Goal: Obtain resource: Obtain resource

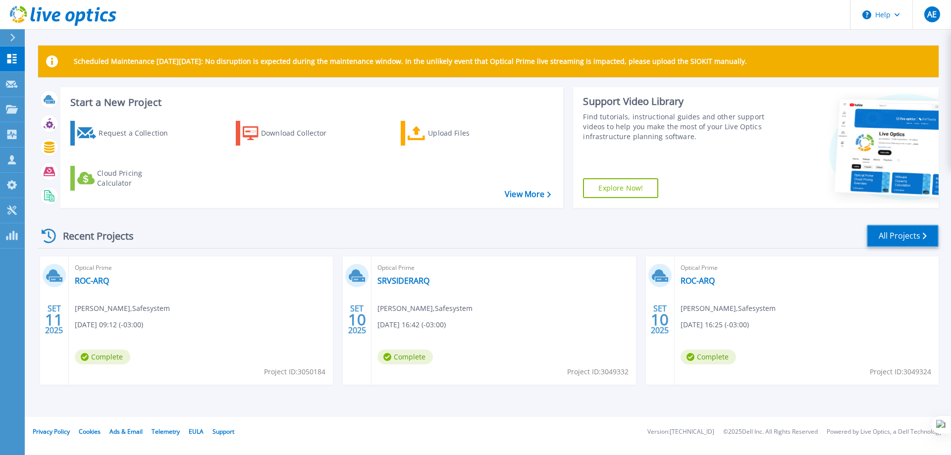
click at [895, 236] on link "All Projects" at bounding box center [903, 236] width 72 height 22
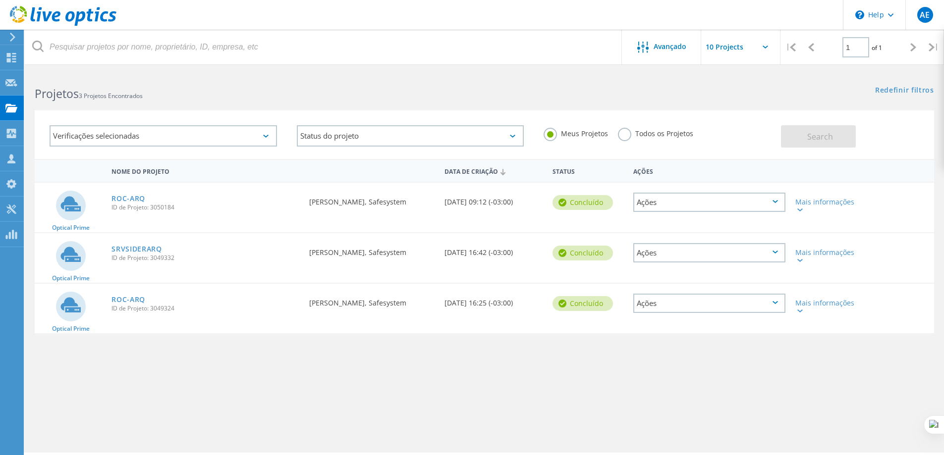
click at [775, 202] on icon at bounding box center [774, 201] width 5 height 3
click at [799, 211] on icon at bounding box center [799, 210] width 5 height 3
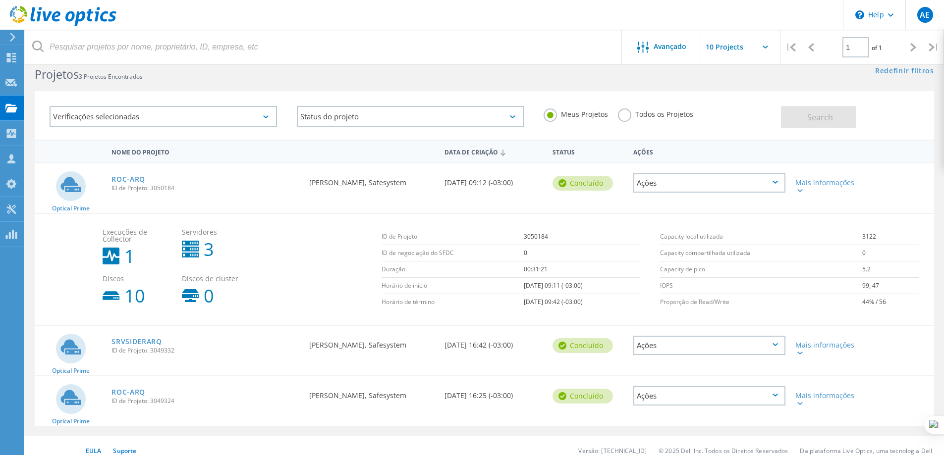
scroll to position [30, 0]
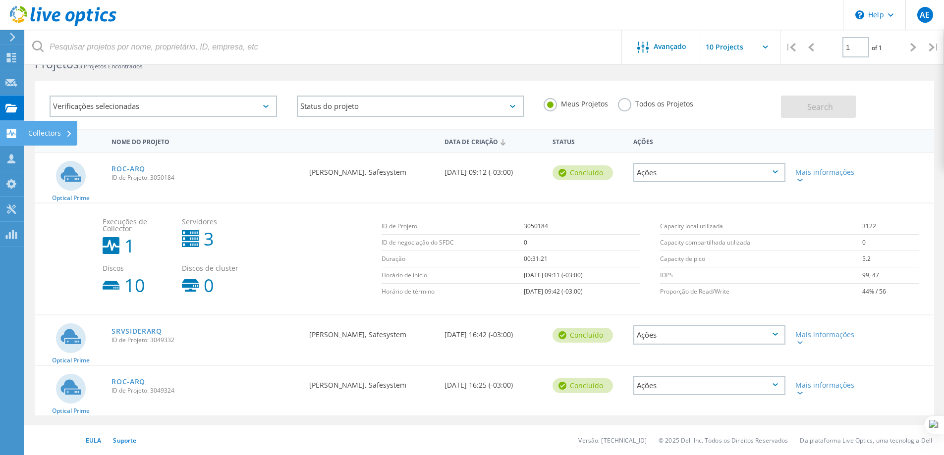
click at [16, 133] on use at bounding box center [11, 133] width 9 height 9
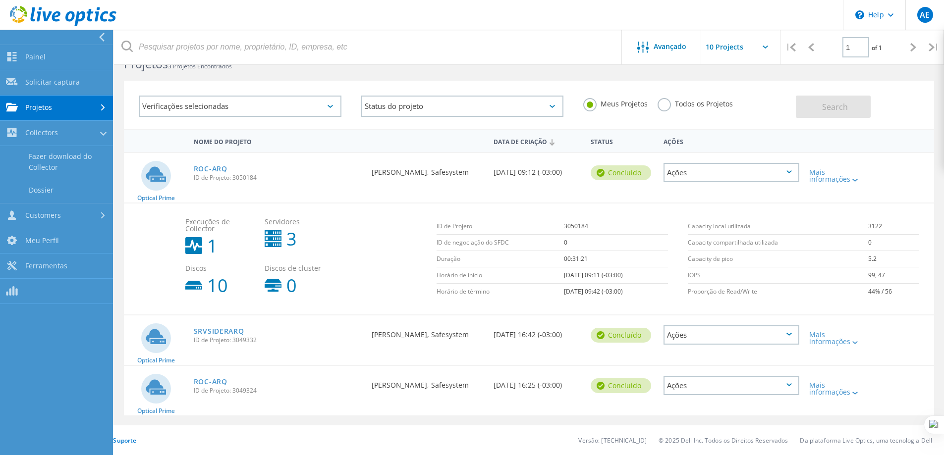
click at [386, 242] on div "Execuções de Collector 1 Servidores 3 Discos 10 Discos de cluster 0" at bounding box center [305, 256] width 251 height 86
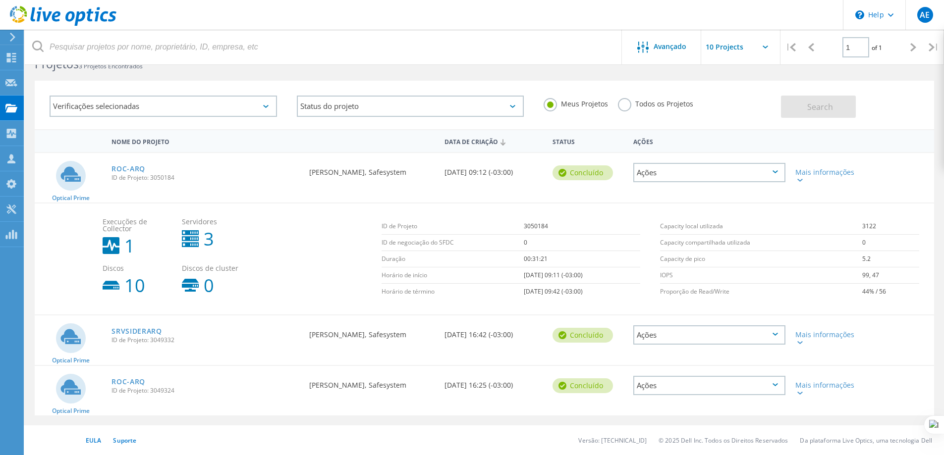
click at [779, 170] on div "Ações" at bounding box center [709, 172] width 152 height 19
click at [730, 110] on div "Meus Projetos Todos os Projetos" at bounding box center [656, 104] width 247 height 37
click at [9, 57] on icon at bounding box center [11, 57] width 12 height 9
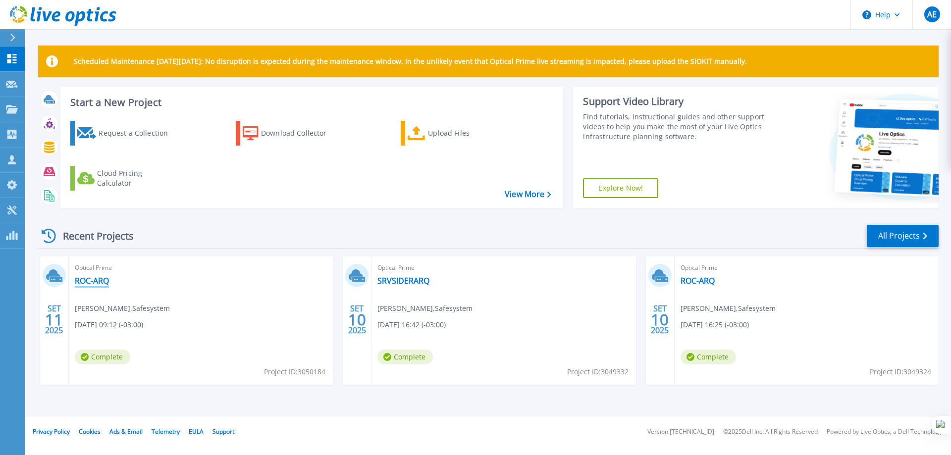
click at [99, 283] on link "ROC-ARQ" at bounding box center [92, 281] width 34 height 10
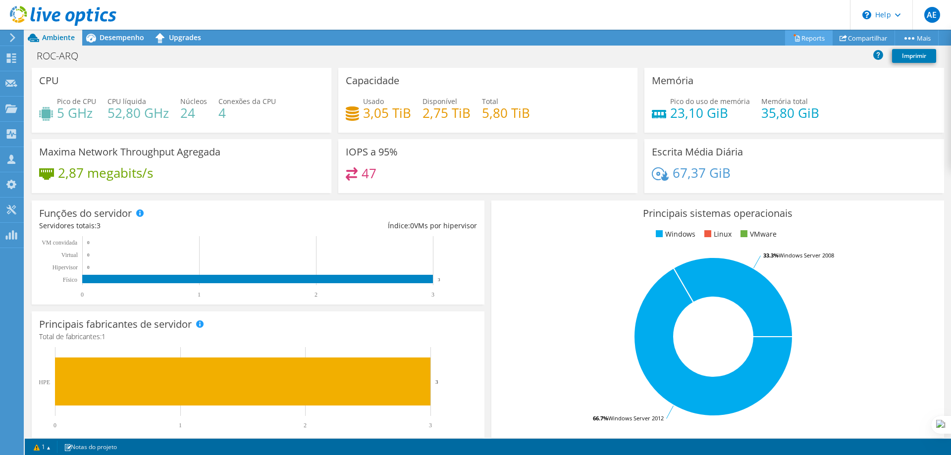
click at [799, 39] on link "Reports" at bounding box center [809, 37] width 48 height 15
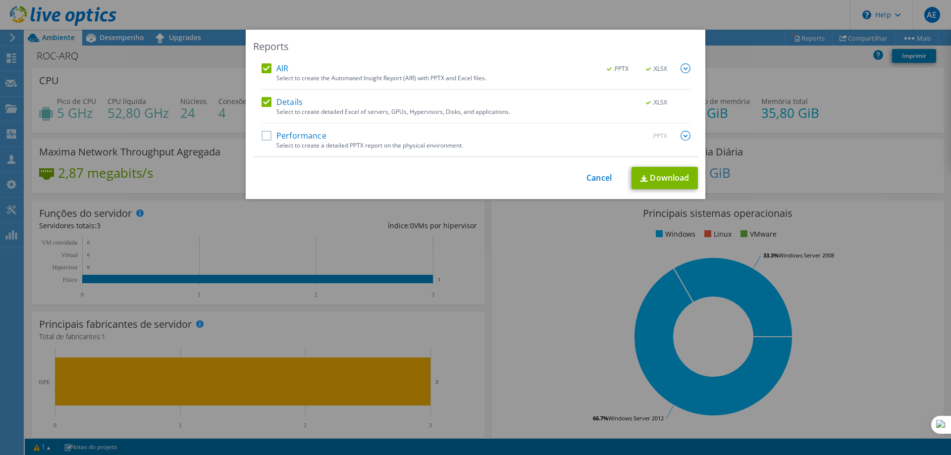
click at [262, 135] on label "Performance" at bounding box center [294, 136] width 65 height 10
click at [0, 0] on input "Performance" at bounding box center [0, 0] width 0 height 0
click at [669, 179] on link "Download" at bounding box center [665, 178] width 66 height 22
click at [602, 173] on link "Cancel" at bounding box center [598, 177] width 25 height 9
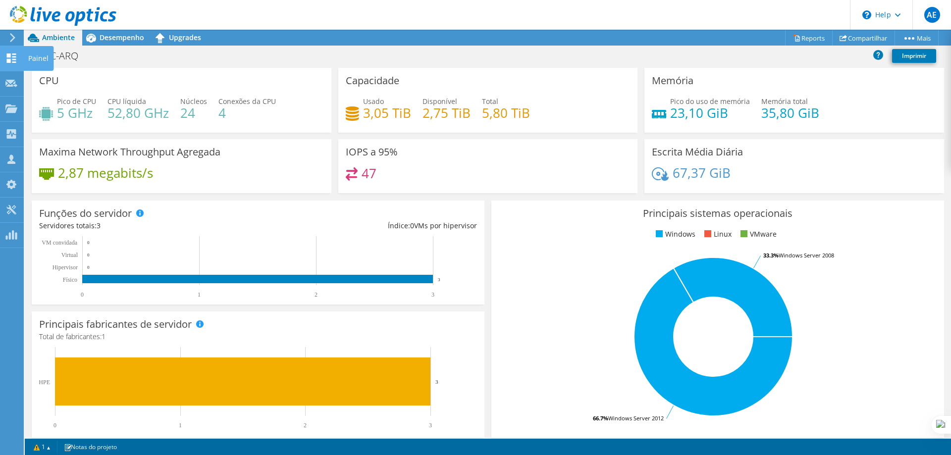
click at [7, 59] on use at bounding box center [11, 57] width 9 height 9
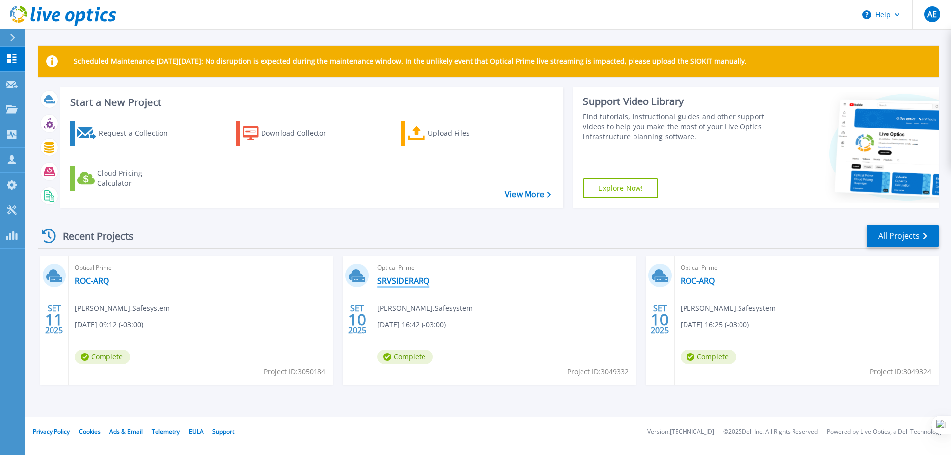
click at [404, 282] on link "SRVSIDERARQ" at bounding box center [403, 281] width 52 height 10
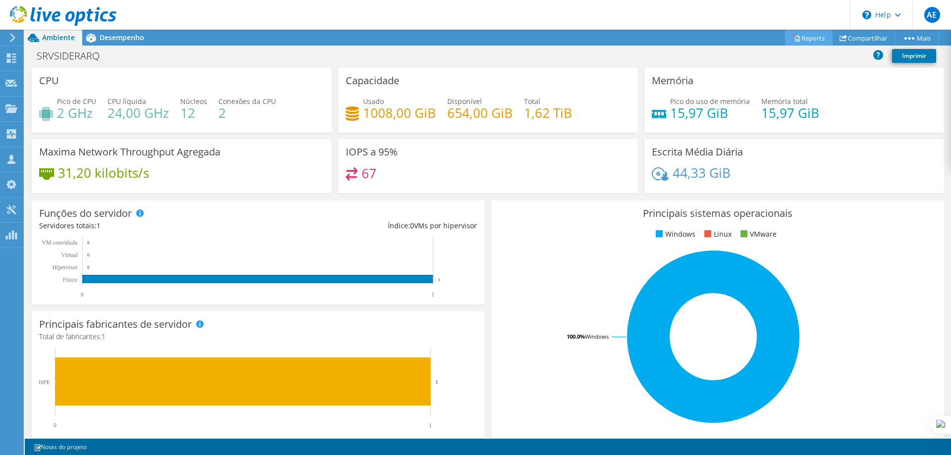
click at [807, 31] on link "Reports" at bounding box center [809, 37] width 48 height 15
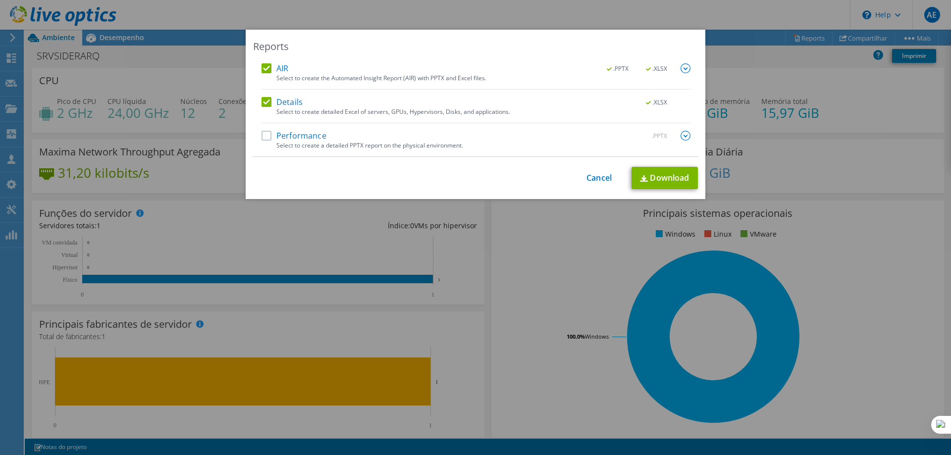
click at [263, 134] on label "Performance" at bounding box center [294, 136] width 65 height 10
click at [0, 0] on input "Performance" at bounding box center [0, 0] width 0 height 0
click at [654, 170] on link "Download" at bounding box center [665, 178] width 66 height 22
click at [587, 176] on link "Cancel" at bounding box center [598, 177] width 25 height 9
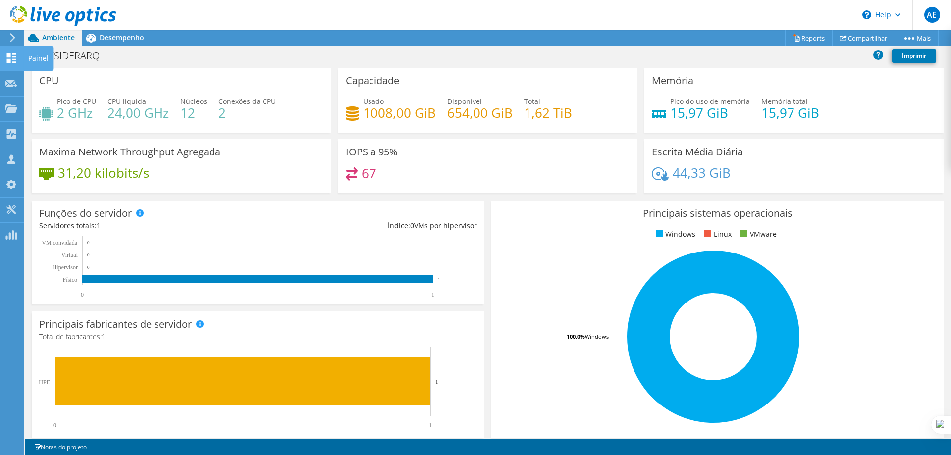
click at [12, 59] on use at bounding box center [11, 57] width 9 height 9
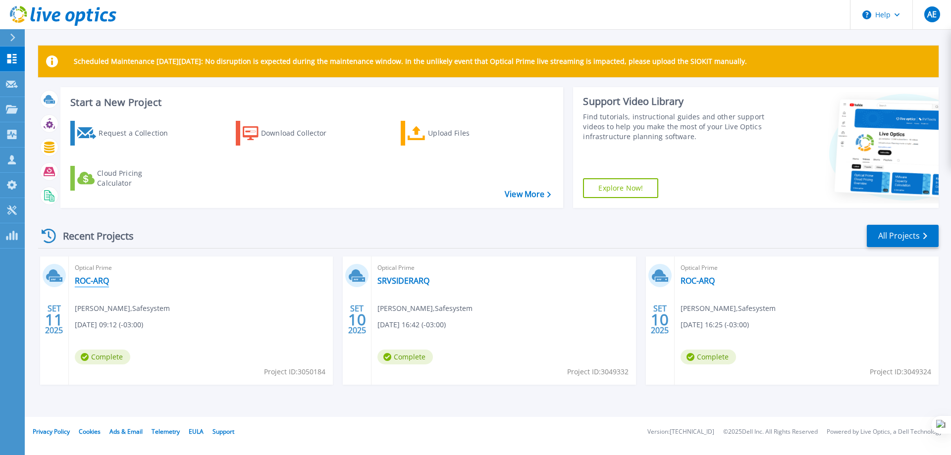
click at [102, 277] on link "ROC-ARQ" at bounding box center [92, 281] width 34 height 10
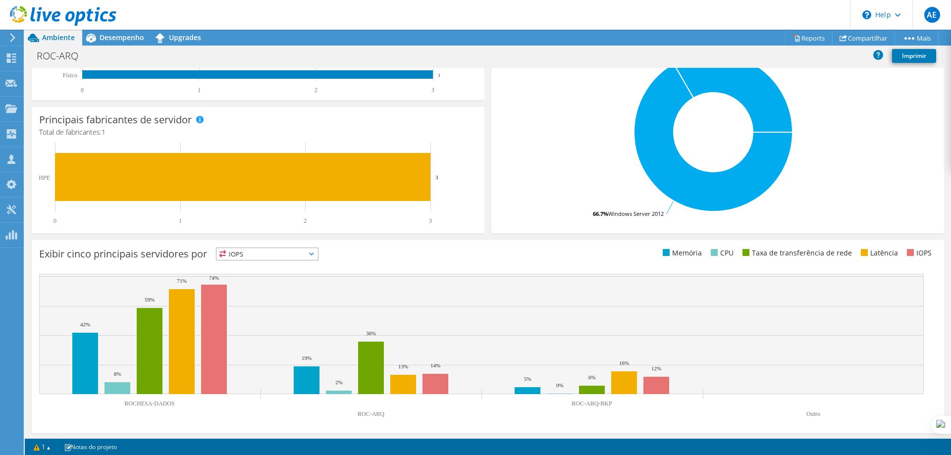
scroll to position [206, 0]
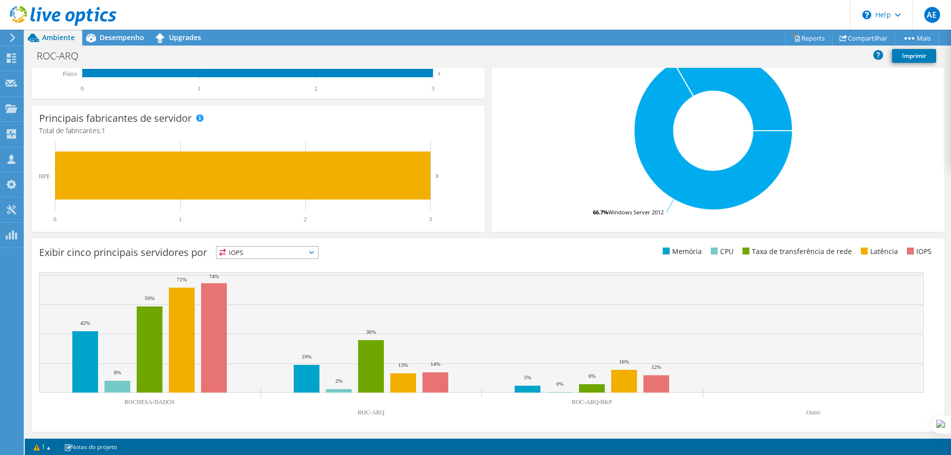
click at [313, 256] on span "IOPS" at bounding box center [267, 253] width 102 height 12
click at [248, 283] on li "Memória" at bounding box center [267, 279] width 102 height 14
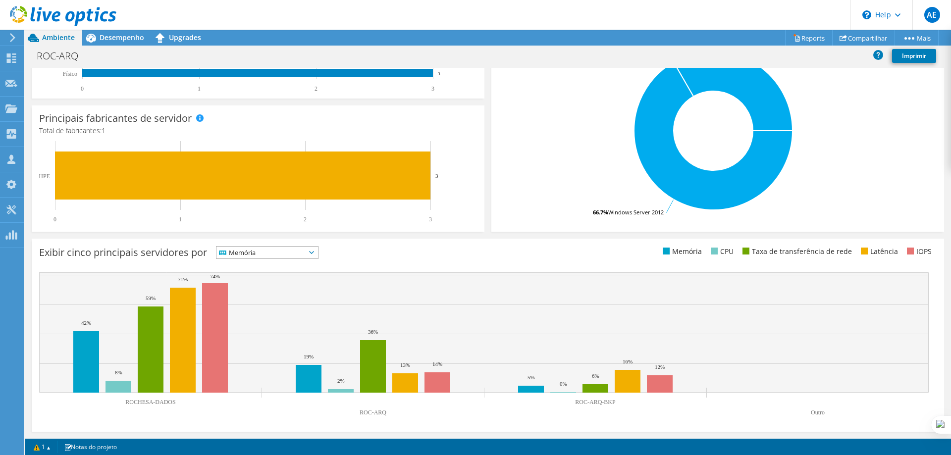
click at [318, 254] on span "Memória" at bounding box center [267, 253] width 102 height 12
click at [266, 291] on li "CPU" at bounding box center [267, 293] width 102 height 14
click at [314, 251] on icon at bounding box center [311, 252] width 5 height 3
click at [276, 310] on li "Taxa de transferência de rede" at bounding box center [267, 307] width 102 height 14
click at [336, 253] on icon at bounding box center [333, 252] width 5 height 3
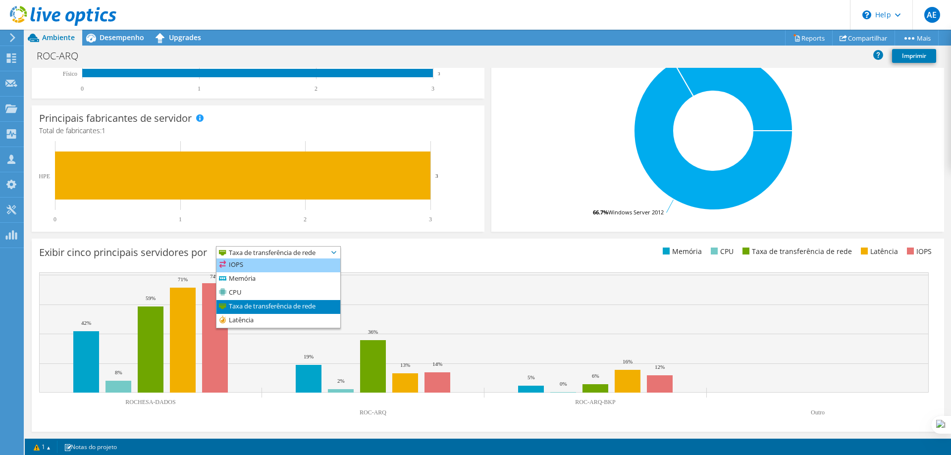
click at [254, 265] on li "IOPS" at bounding box center [278, 266] width 124 height 14
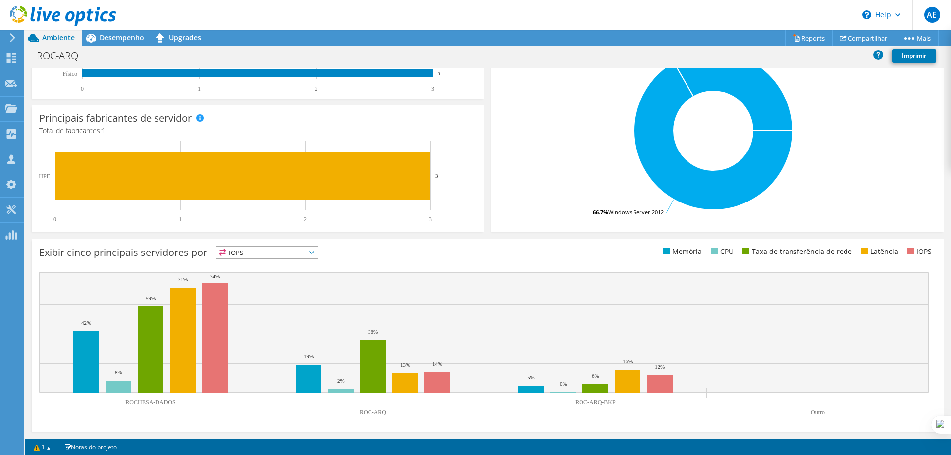
click at [414, 251] on div "Exibir cinco principais servidores por IOPS IOPS" at bounding box center [263, 254] width 449 height 16
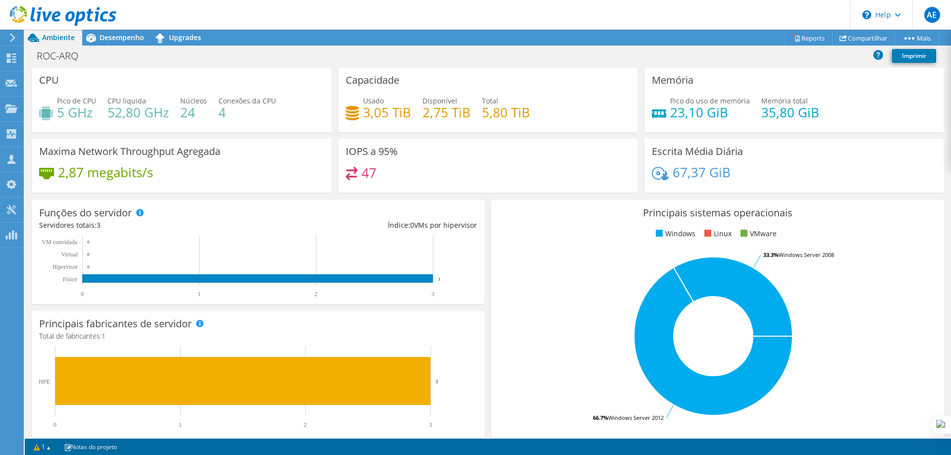
scroll to position [0, 0]
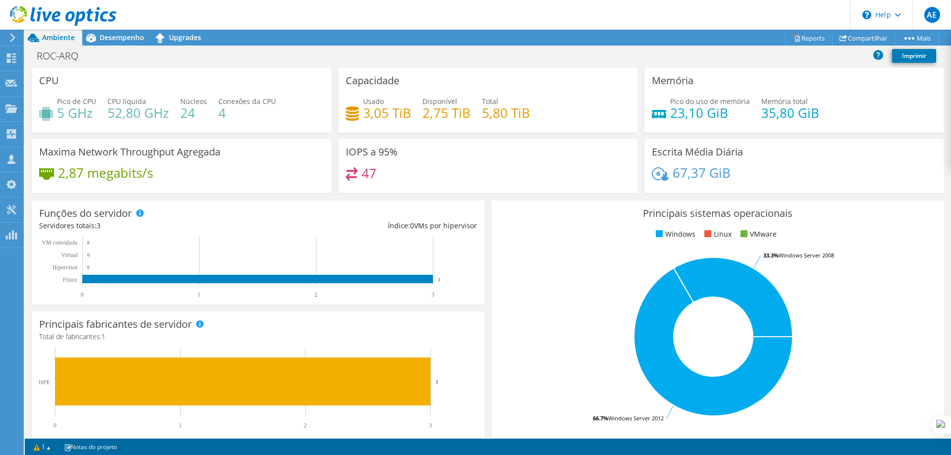
click at [247, 16] on header "AE Parceiro de Canal [PERSON_NAME] [PERSON_NAME][EMAIL_ADDRESS][PERSON_NAME][DO…" at bounding box center [475, 15] width 951 height 30
click at [131, 40] on span "Desempenho" at bounding box center [122, 37] width 45 height 9
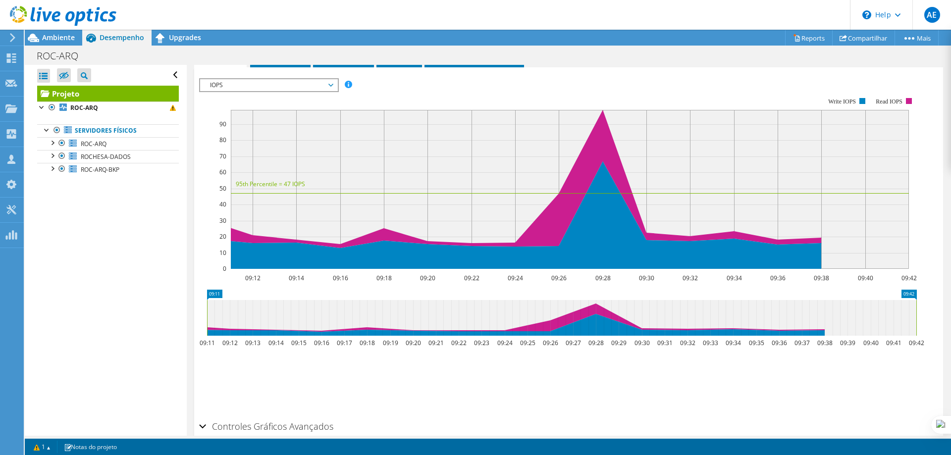
scroll to position [240, 0]
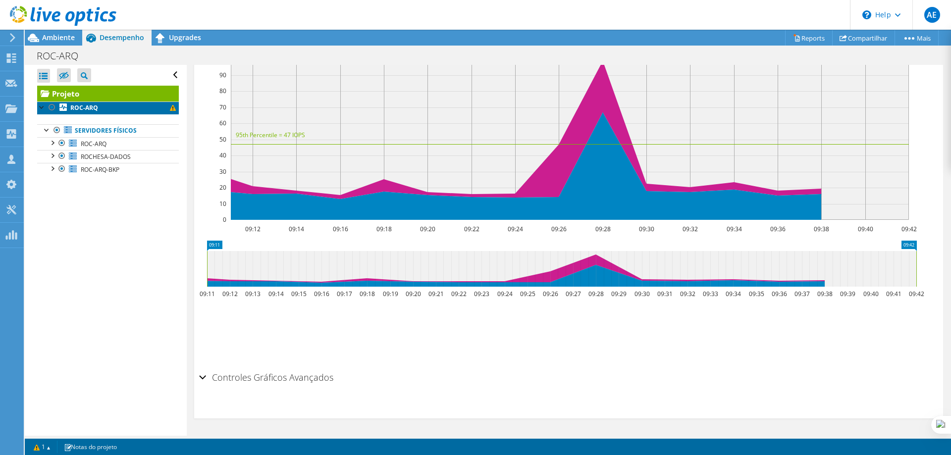
click at [88, 108] on b "ROC-ARQ" at bounding box center [84, 108] width 28 height 8
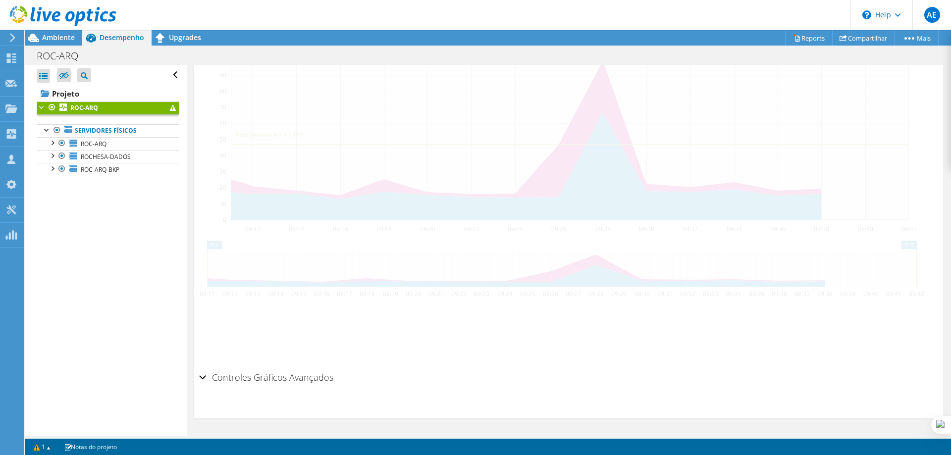
scroll to position [229, 0]
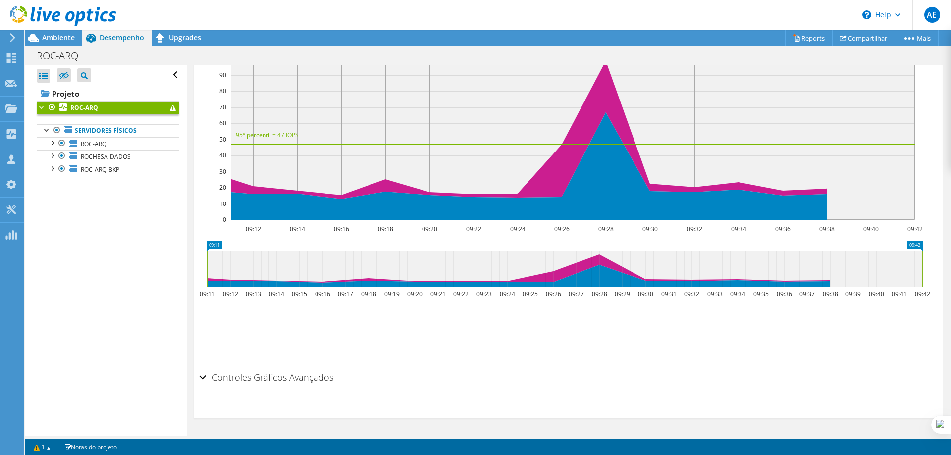
click at [201, 378] on div "Controles Gráficos Avançados" at bounding box center [568, 378] width 739 height 21
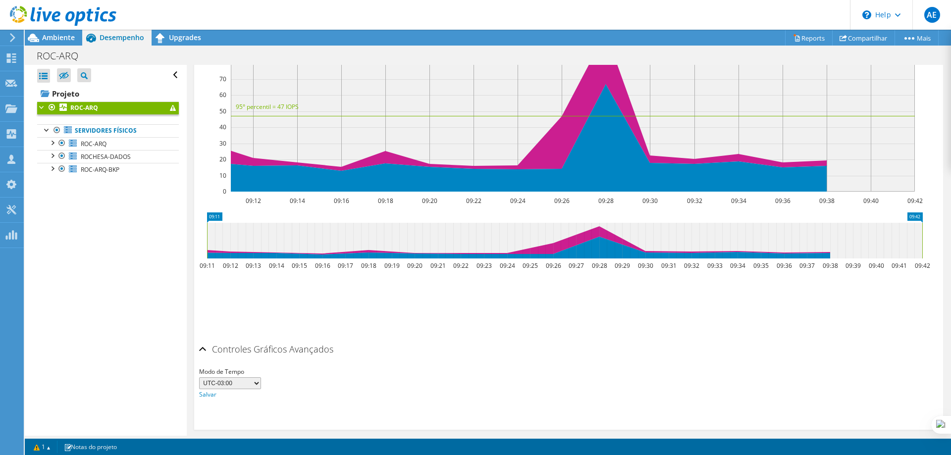
scroll to position [269, 0]
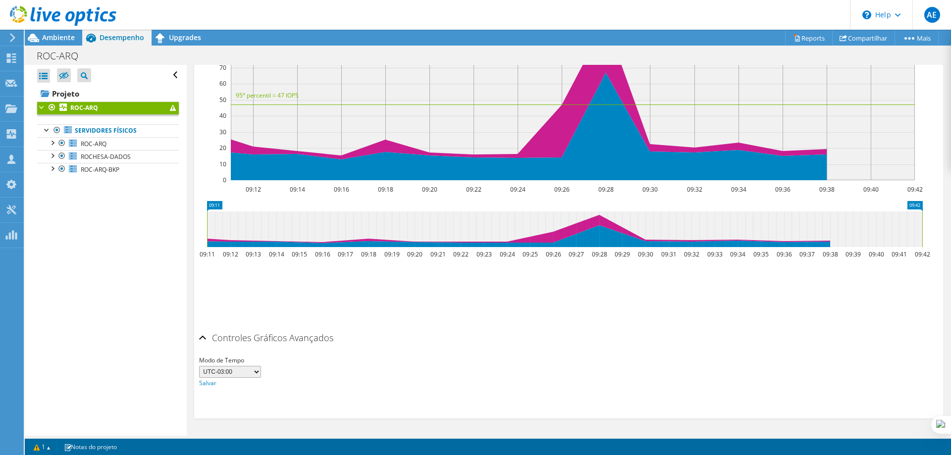
click at [258, 371] on select "UTC-12:00 UTC-11:00 UTC-10:00 UTC-09:30 UTC-09:00 UTC-08:00 UTC-07:00 UTC-06:00…" at bounding box center [230, 372] width 62 height 12
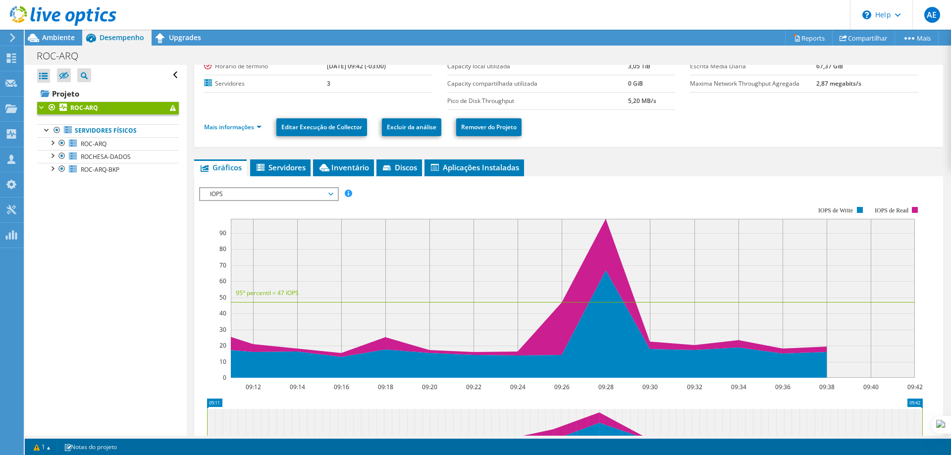
scroll to position [71, 0]
click at [283, 168] on span "Servidores" at bounding box center [280, 168] width 51 height 10
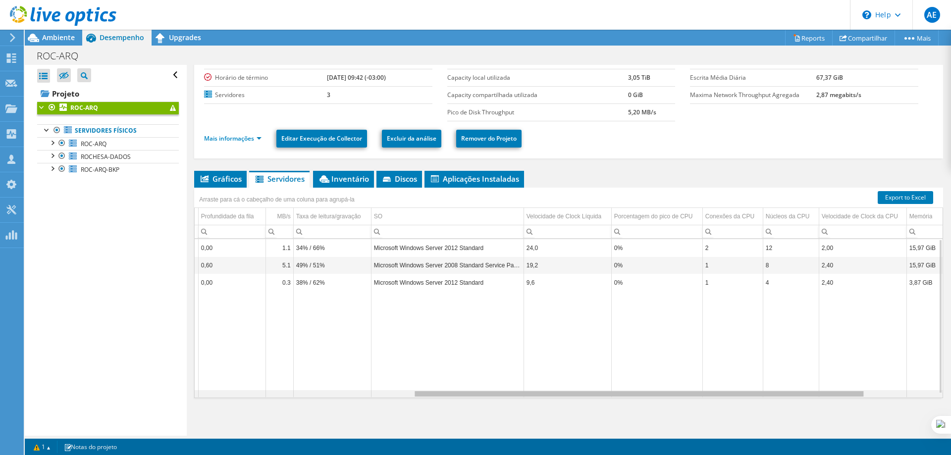
scroll to position [0, 409]
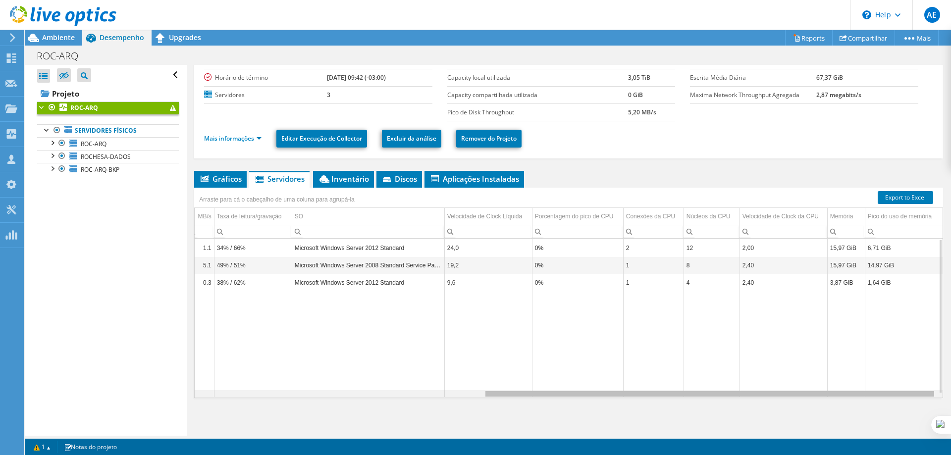
drag, startPoint x: 604, startPoint y: 395, endPoint x: 949, endPoint y: 378, distance: 345.1
click at [949, 378] on body "AE Parceiro de Canal [PERSON_NAME] [PERSON_NAME][EMAIL_ADDRESS][PERSON_NAME][DO…" at bounding box center [475, 227] width 951 height 455
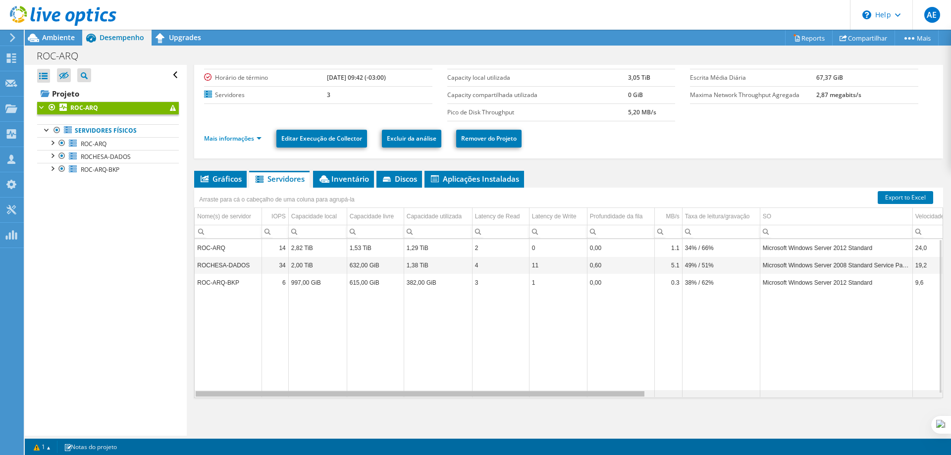
drag, startPoint x: 724, startPoint y: 393, endPoint x: 326, endPoint y: 394, distance: 398.2
click at [326, 394] on body "AE Parceiro de Canal [PERSON_NAME] [PERSON_NAME][EMAIL_ADDRESS][PERSON_NAME][DO…" at bounding box center [475, 227] width 951 height 455
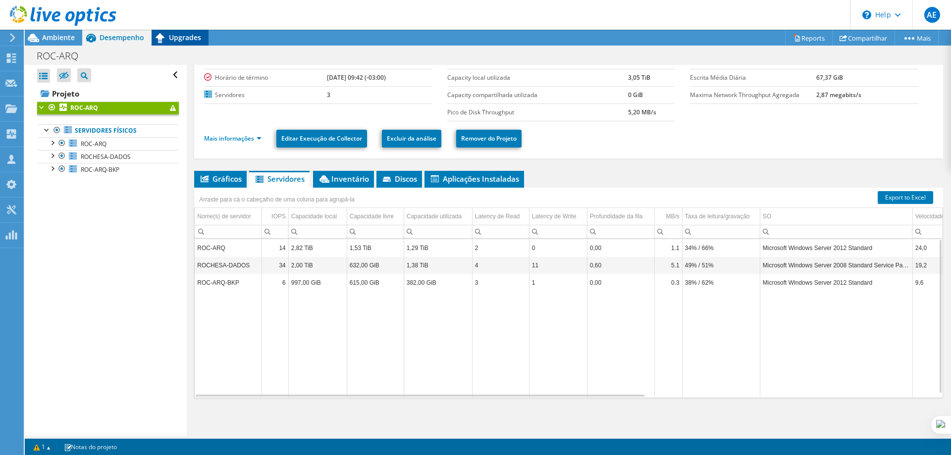
click at [169, 36] on span "Upgrades" at bounding box center [185, 37] width 32 height 9
